Goal: Task Accomplishment & Management: Manage account settings

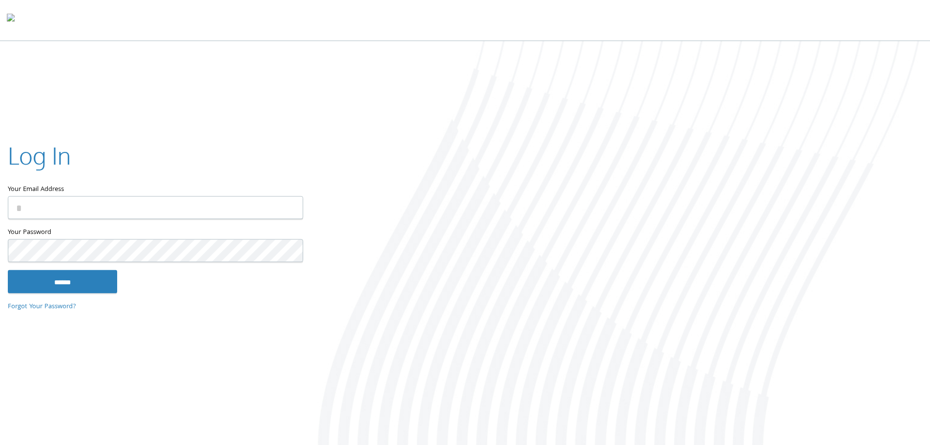
click at [166, 211] on input "Your Email Address" at bounding box center [155, 207] width 295 height 23
type input "**********"
click at [8, 270] on input "******" at bounding box center [62, 281] width 109 height 23
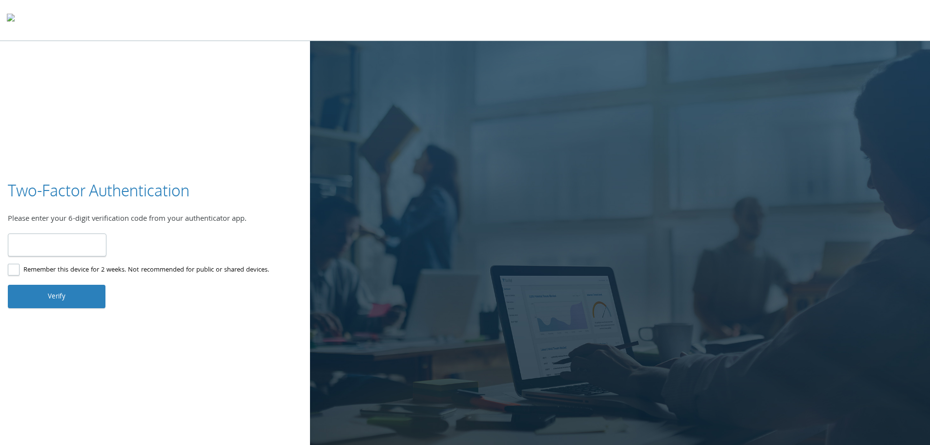
click at [667, 22] on div at bounding box center [465, 20] width 930 height 41
